Goal: Navigation & Orientation: Understand site structure

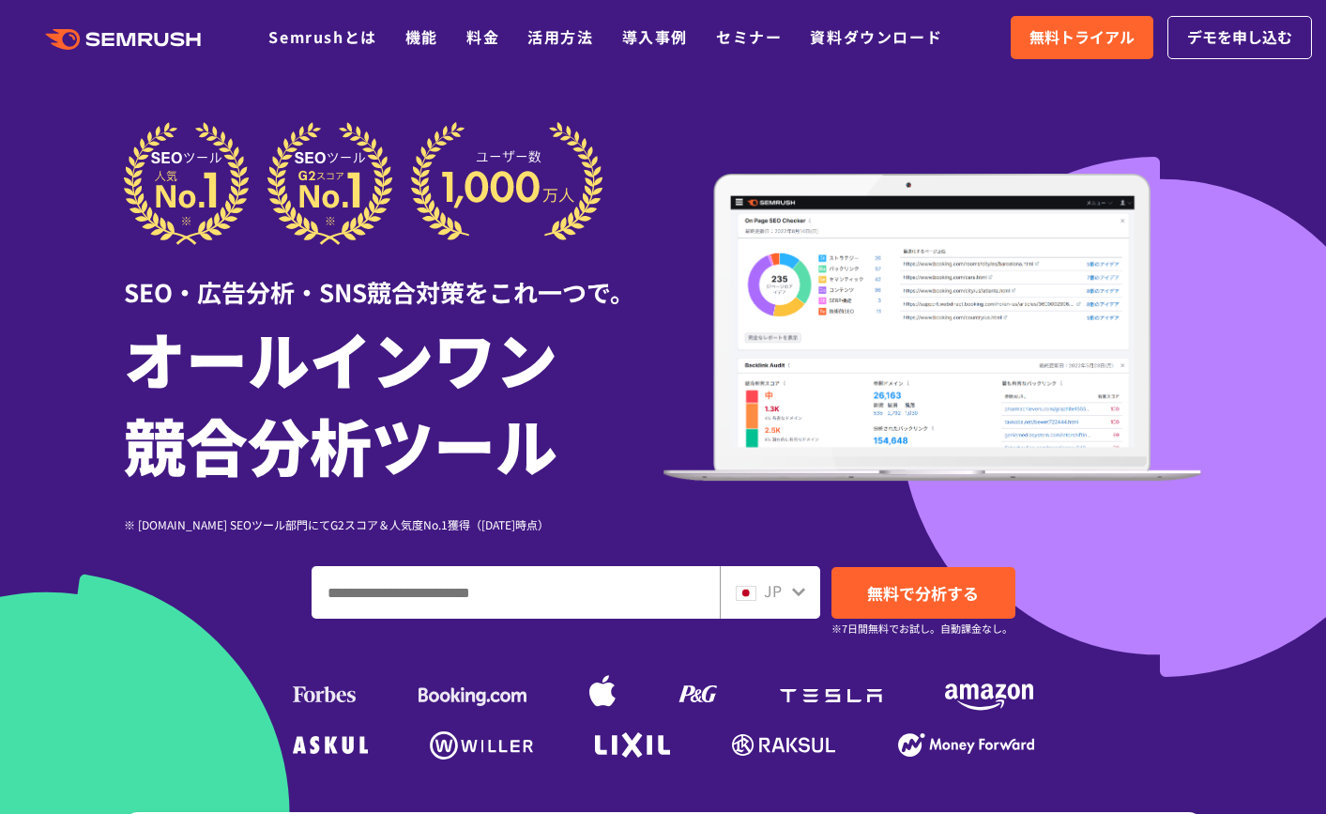
click at [179, 38] on icon at bounding box center [181, 39] width 14 height 14
click at [343, 38] on link "Semrushとは" at bounding box center [322, 36] width 108 height 23
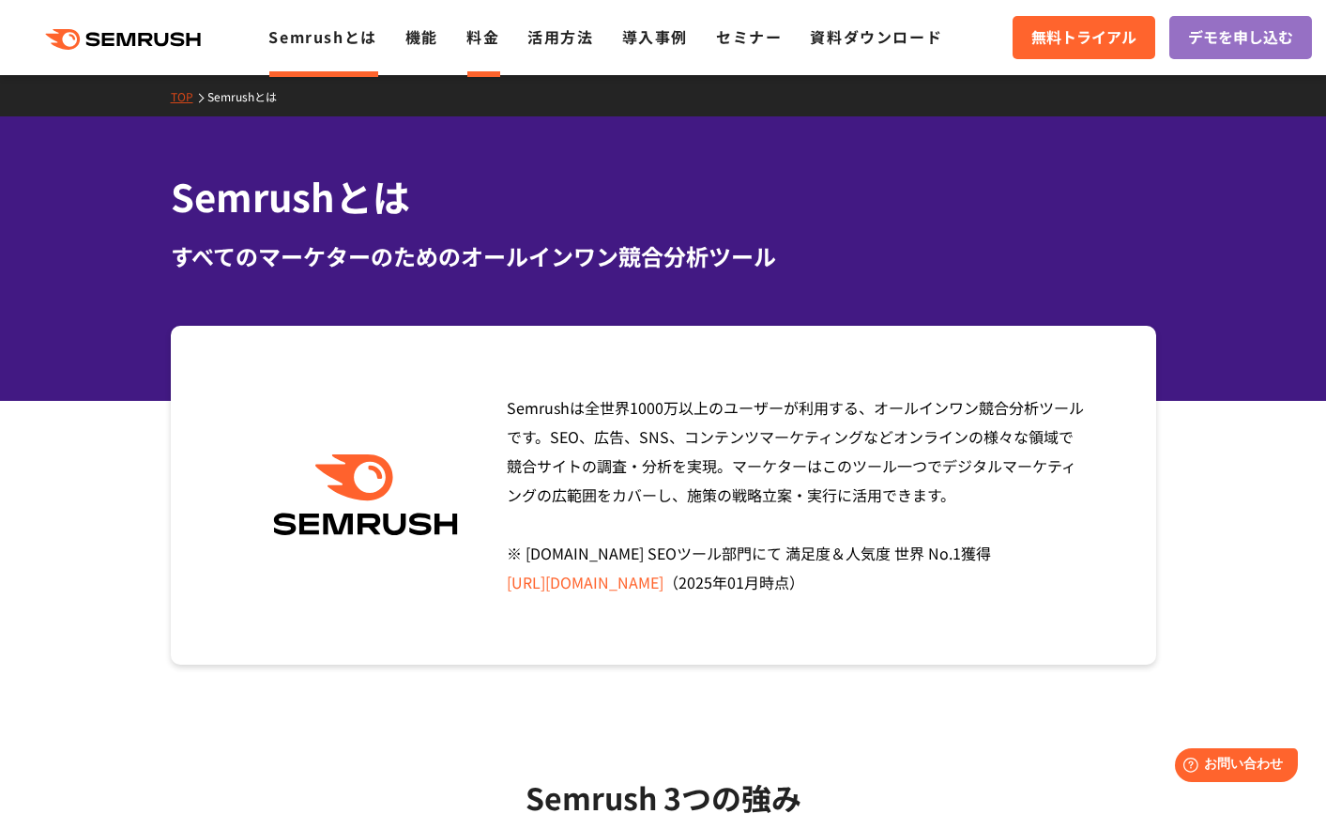
click at [478, 46] on link "料金" at bounding box center [482, 36] width 33 height 23
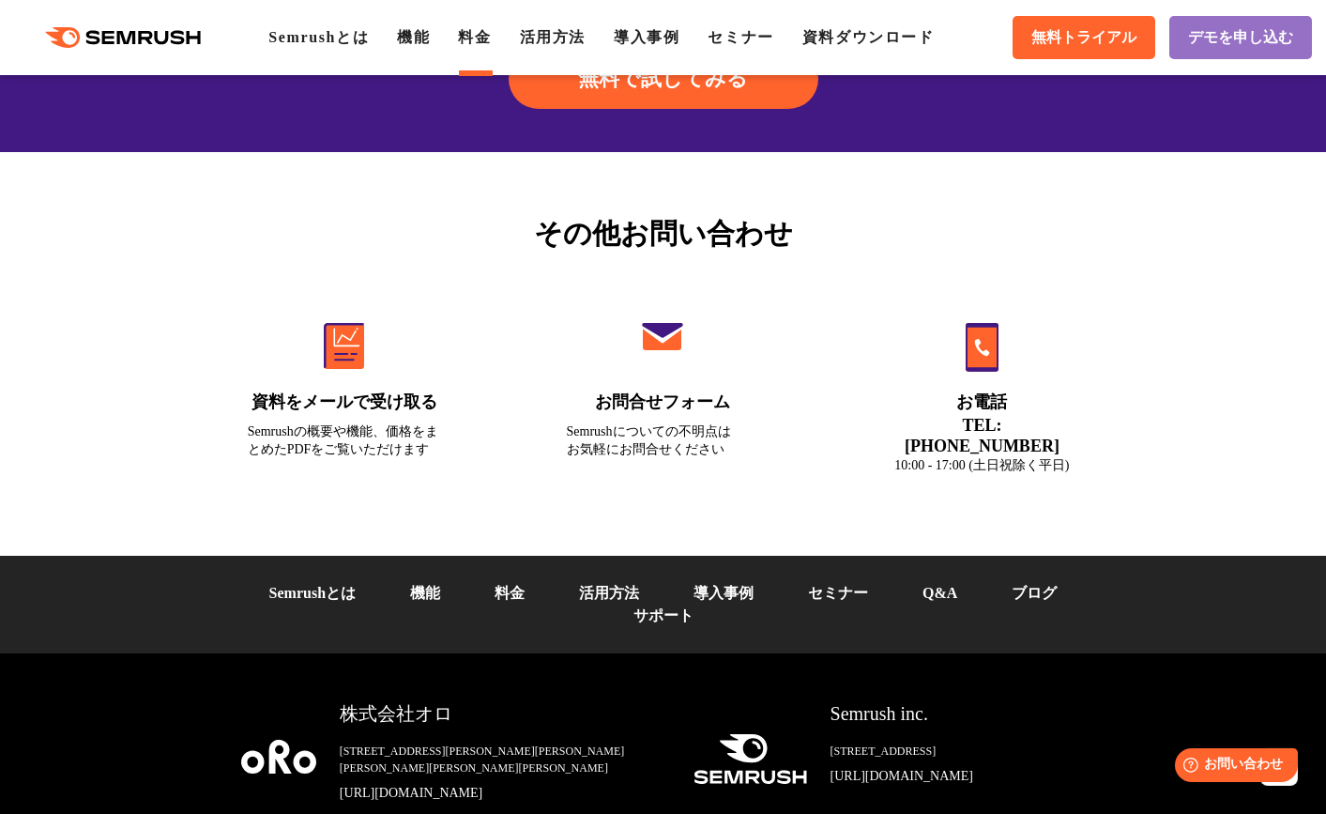
scroll to position [6412, 0]
